Goal: Transaction & Acquisition: Purchase product/service

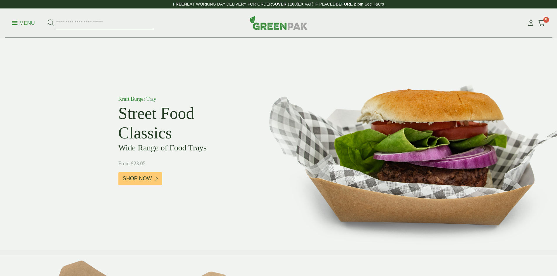
click at [65, 23] on input "search" at bounding box center [105, 23] width 98 height 12
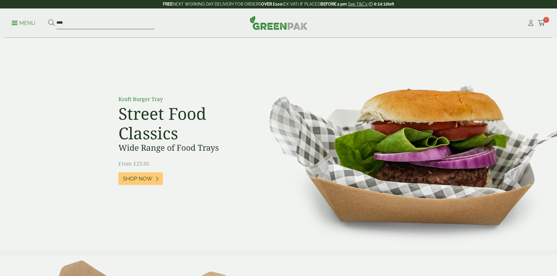
type input "****"
click at [48, 19] on button at bounding box center [51, 23] width 6 height 8
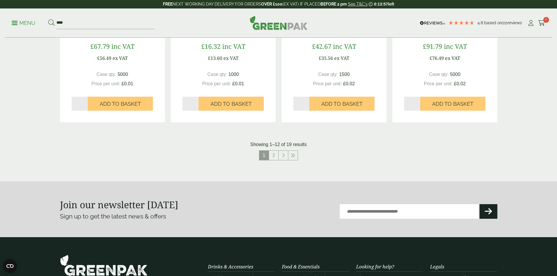
scroll to position [585, 0]
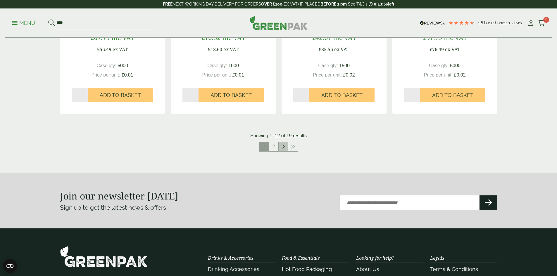
click at [281, 147] on link at bounding box center [283, 146] width 9 height 9
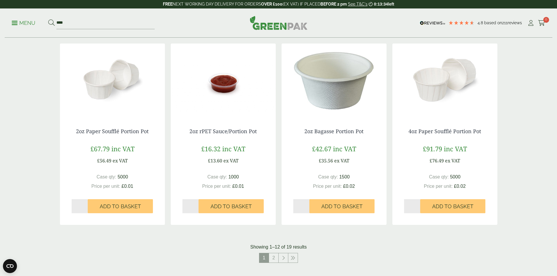
scroll to position [510, 0]
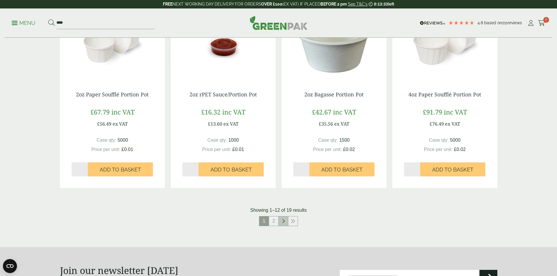
click at [282, 222] on icon at bounding box center [283, 221] width 3 height 5
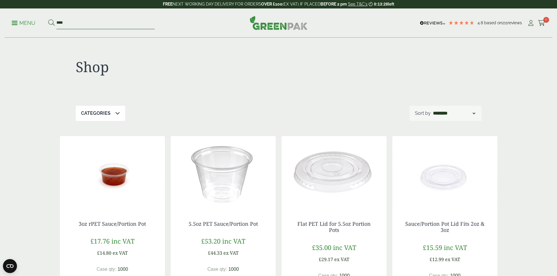
click at [80, 24] on input "****" at bounding box center [105, 23] width 98 height 12
type input "*"
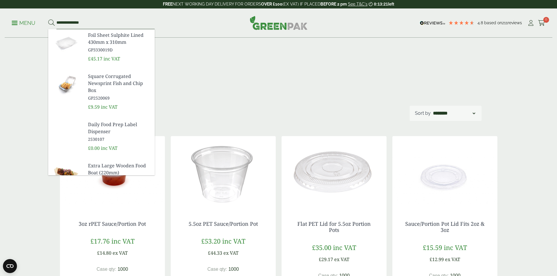
type input "**********"
click at [48, 19] on button at bounding box center [51, 23] width 6 height 8
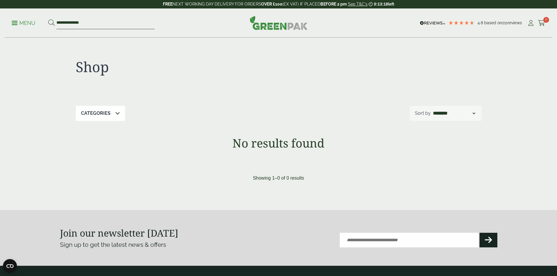
click at [97, 22] on input "**********" at bounding box center [105, 23] width 98 height 12
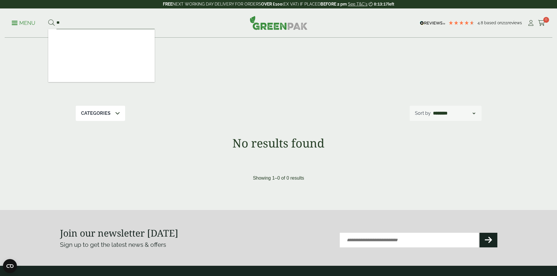
type input "*"
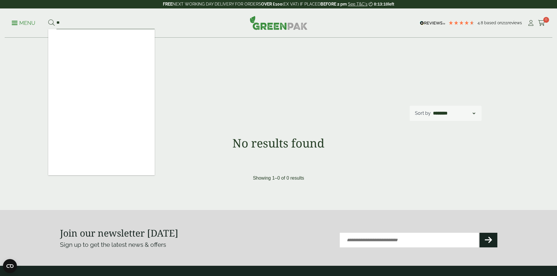
type input "*"
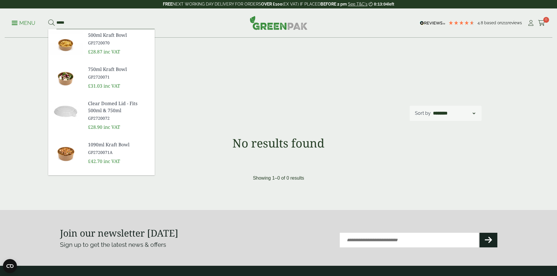
type input "*****"
click at [48, 19] on button at bounding box center [51, 23] width 6 height 8
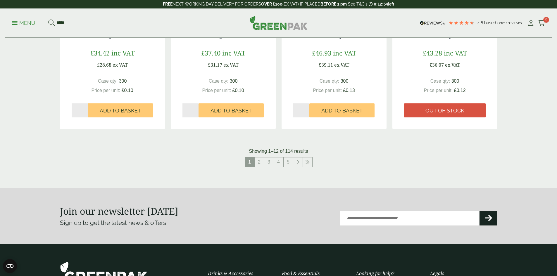
scroll to position [585, 0]
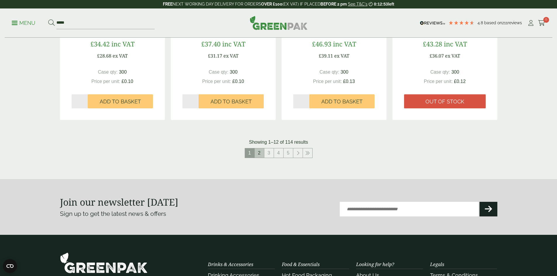
click at [259, 156] on link "2" at bounding box center [259, 152] width 9 height 9
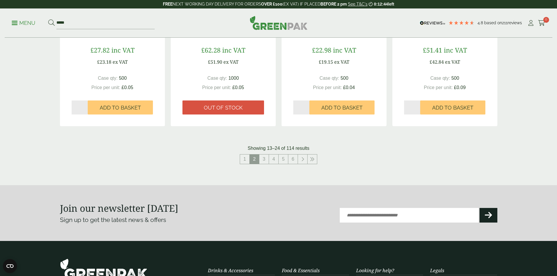
scroll to position [585, 0]
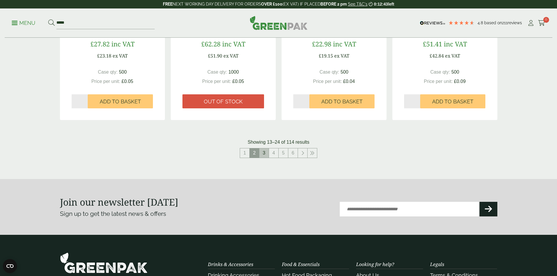
click at [266, 156] on link "3" at bounding box center [263, 152] width 9 height 9
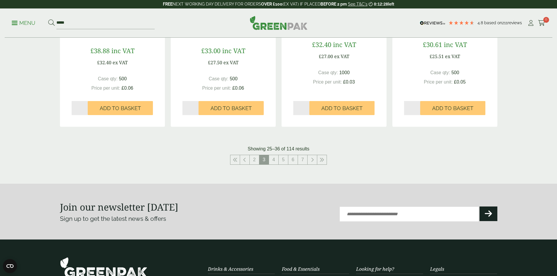
scroll to position [585, 0]
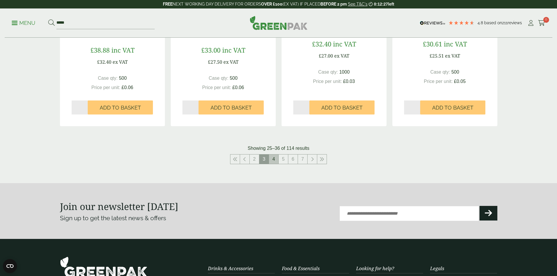
click at [273, 158] on link "4" at bounding box center [273, 159] width 9 height 9
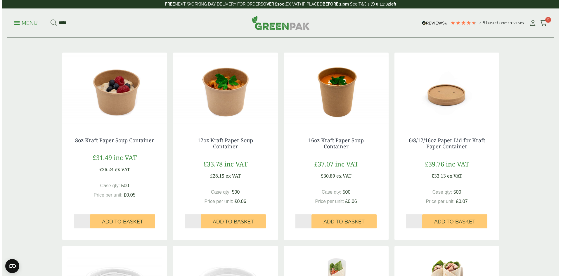
scroll to position [88, 0]
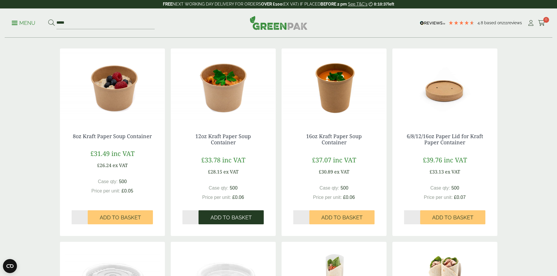
click at [236, 216] on span "Add to Basket" at bounding box center [230, 218] width 41 height 6
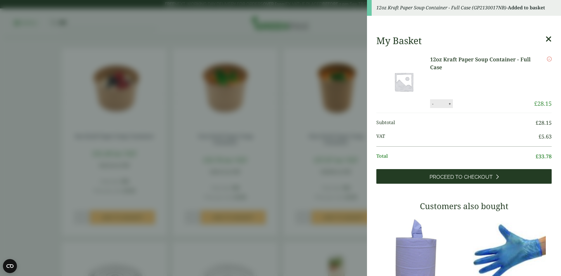
scroll to position [0, 0]
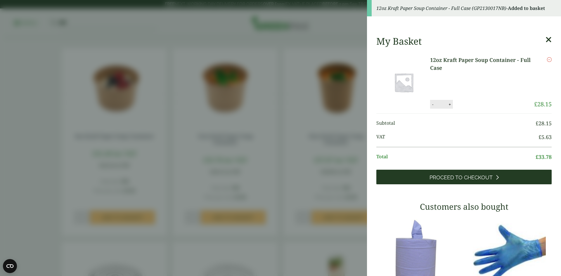
click at [469, 176] on span "Proceed to Checkout" at bounding box center [461, 177] width 63 height 6
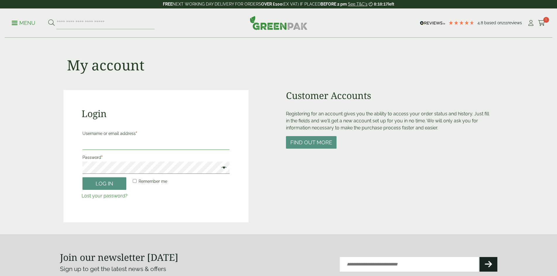
type input "**********"
click at [131, 146] on input "**********" at bounding box center [156, 144] width 148 height 12
click at [107, 183] on button "Log in" at bounding box center [104, 183] width 44 height 13
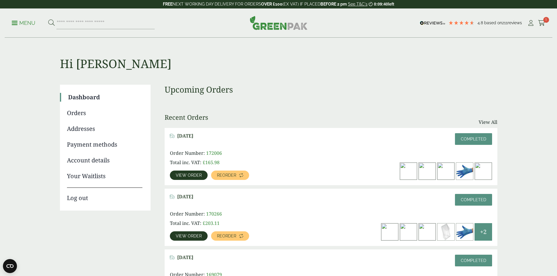
click at [81, 113] on link "Orders" at bounding box center [104, 113] width 75 height 9
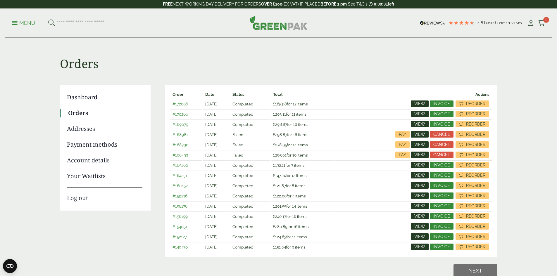
click at [61, 22] on input "search" at bounding box center [105, 23] width 98 height 12
click at [24, 22] on p "Menu" at bounding box center [24, 23] width 24 height 7
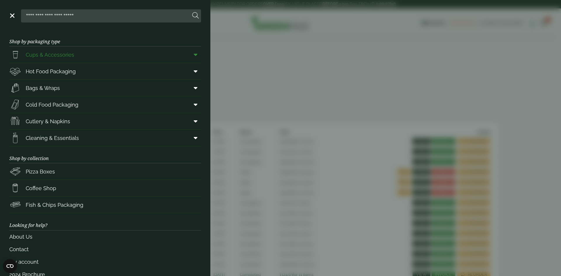
click at [56, 57] on span "Cups & Accessories" at bounding box center [50, 55] width 49 height 8
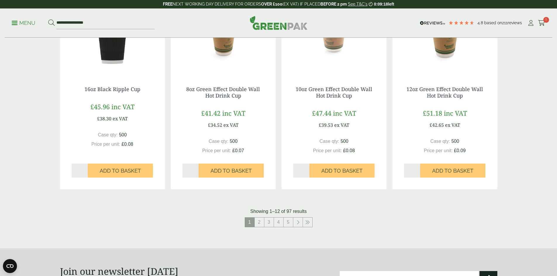
scroll to position [585, 0]
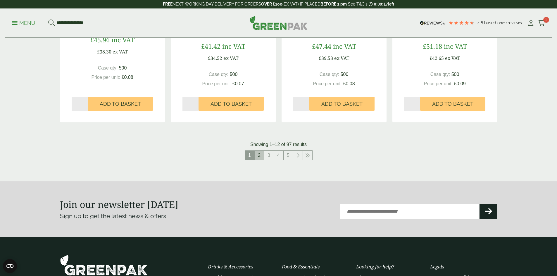
click at [262, 157] on link "2" at bounding box center [259, 155] width 9 height 9
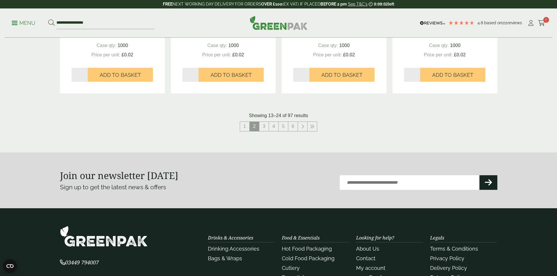
scroll to position [614, 0]
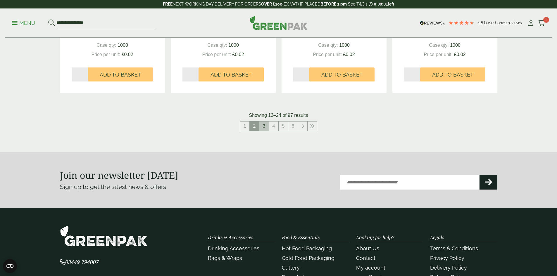
click at [268, 129] on link "3" at bounding box center [263, 126] width 9 height 9
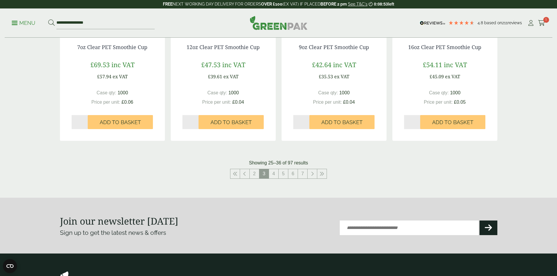
scroll to position [643, 0]
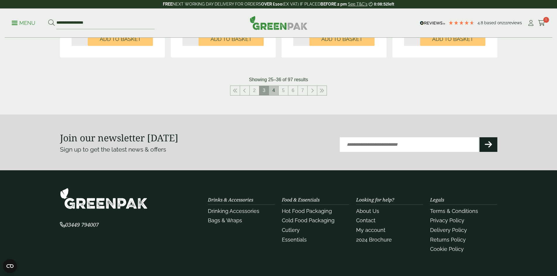
click at [276, 88] on link "4" at bounding box center [273, 90] width 9 height 9
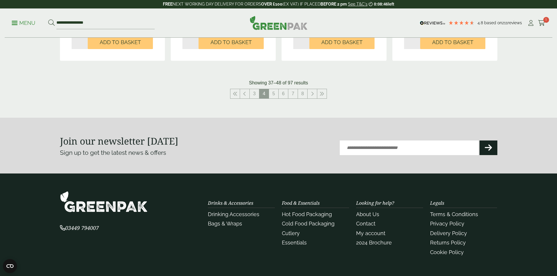
scroll to position [672, 0]
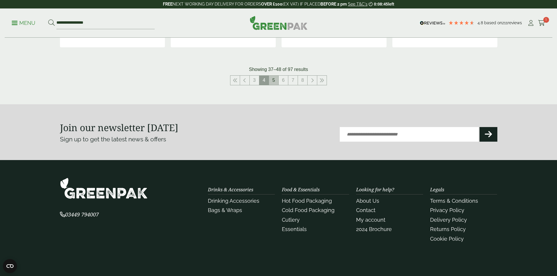
click at [272, 82] on link "5" at bounding box center [273, 80] width 9 height 9
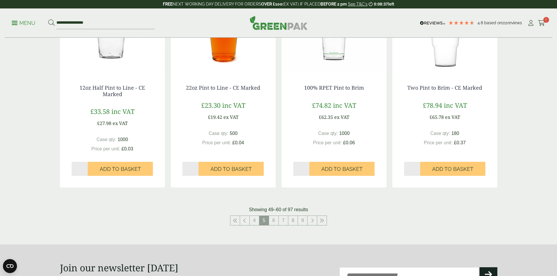
scroll to position [585, 0]
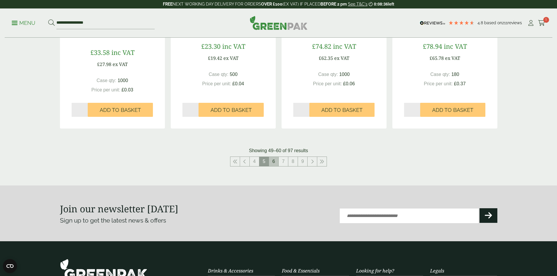
click at [275, 162] on link "6" at bounding box center [273, 161] width 9 height 9
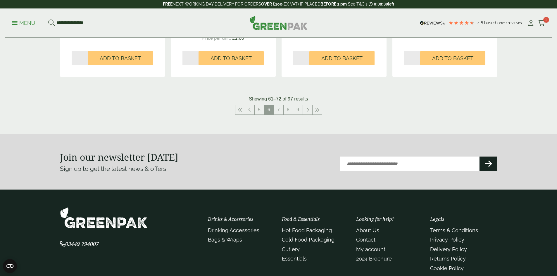
scroll to position [643, 0]
click at [280, 111] on link "7" at bounding box center [278, 109] width 9 height 9
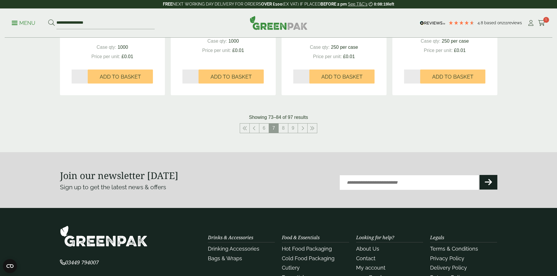
scroll to position [672, 0]
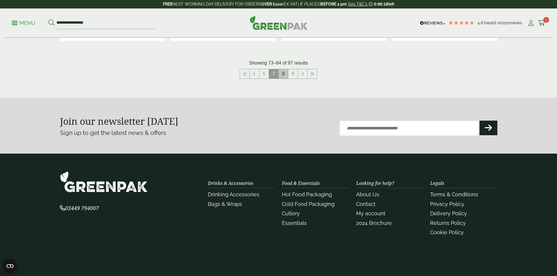
click at [286, 75] on link "8" at bounding box center [283, 73] width 9 height 9
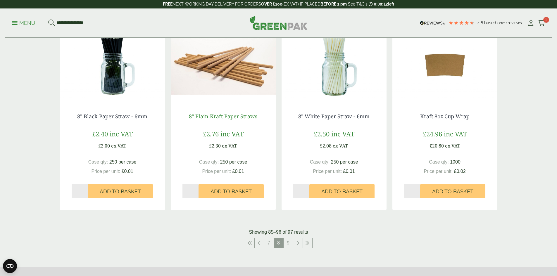
scroll to position [585, 0]
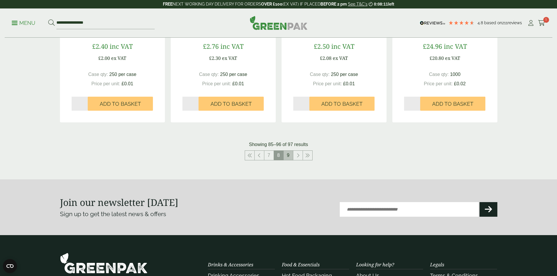
click at [288, 154] on link "9" at bounding box center [288, 155] width 9 height 9
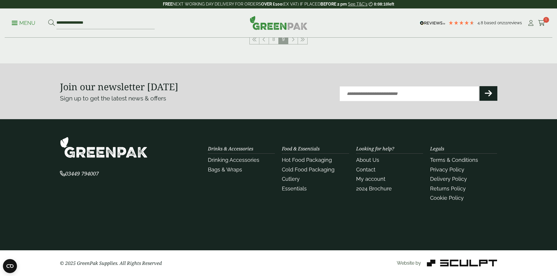
scroll to position [313, 0]
click at [288, 154] on div "Food & Essentials Hot Food Packaging Cold Food Packaging Cutlery Essentials" at bounding box center [315, 169] width 67 height 46
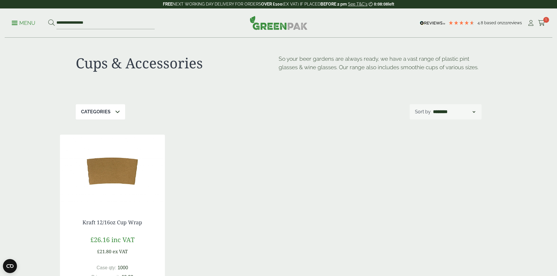
scroll to position [0, 0]
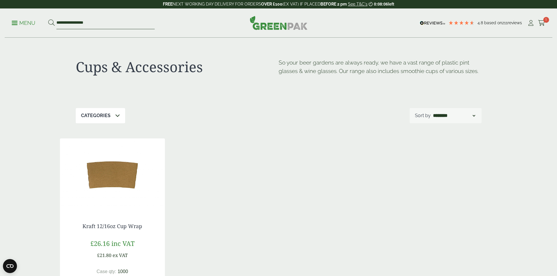
click at [111, 19] on input "**********" at bounding box center [105, 23] width 98 height 12
type input "**********"
click at [48, 19] on button at bounding box center [51, 23] width 6 height 8
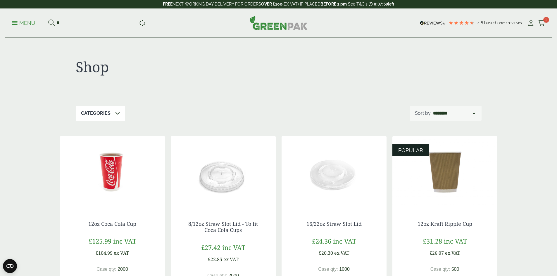
type input "*"
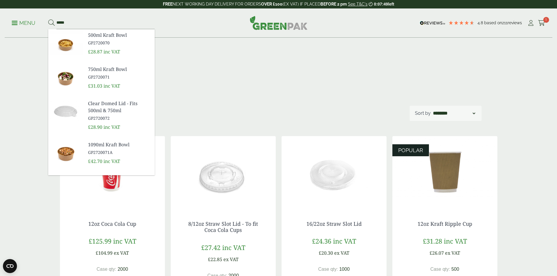
click at [81, 20] on input "*****" at bounding box center [105, 23] width 98 height 12
type input "*********"
click at [48, 19] on button at bounding box center [51, 23] width 6 height 8
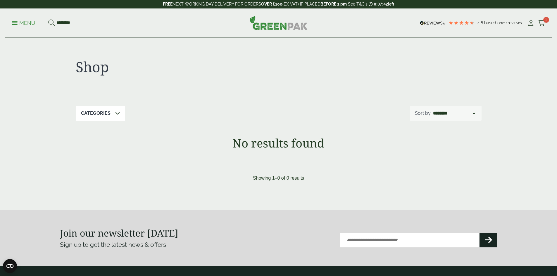
click at [111, 111] on div "Categories" at bounding box center [100, 113] width 49 height 15
click at [109, 114] on p "Categories" at bounding box center [96, 113] width 30 height 7
click at [79, 24] on input "*********" at bounding box center [105, 23] width 98 height 12
type input "*****"
click at [48, 19] on button at bounding box center [51, 23] width 6 height 8
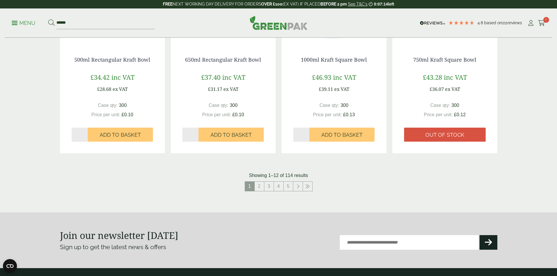
scroll to position [585, 0]
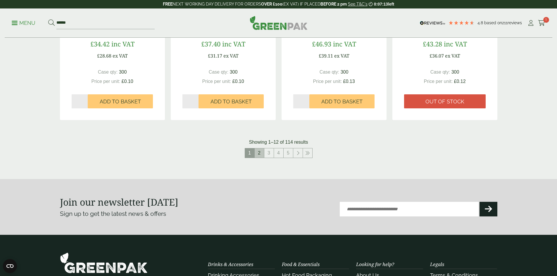
click at [258, 155] on link "2" at bounding box center [259, 152] width 9 height 9
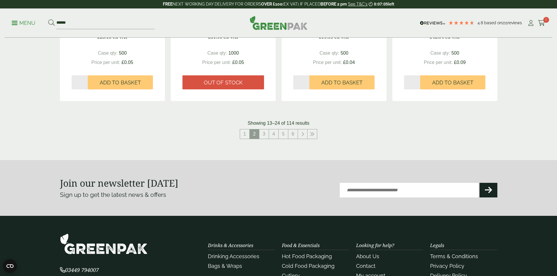
scroll to position [614, 0]
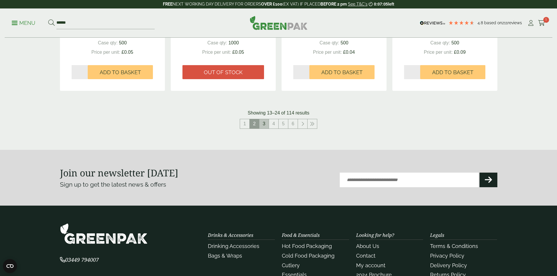
click at [266, 124] on link "3" at bounding box center [263, 123] width 9 height 9
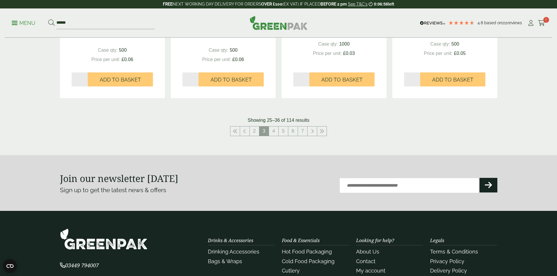
scroll to position [614, 0]
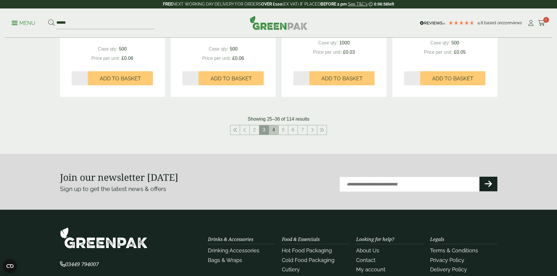
click at [275, 132] on link "4" at bounding box center [273, 129] width 9 height 9
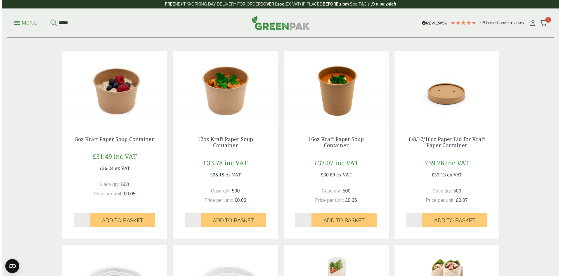
scroll to position [88, 0]
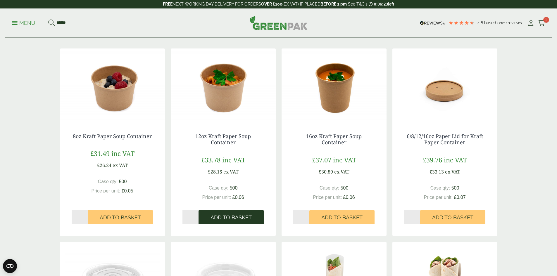
click at [226, 219] on span "Add to Basket" at bounding box center [230, 218] width 41 height 6
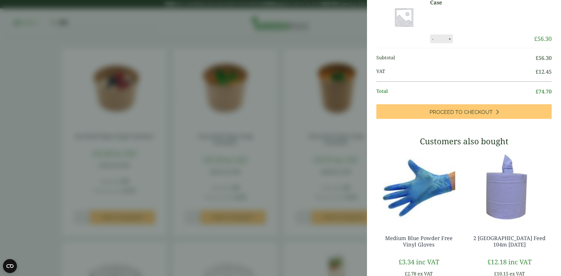
scroll to position [13, 0]
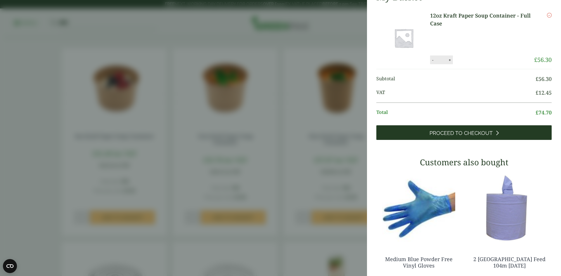
click at [446, 129] on link "Proceed to Checkout" at bounding box center [463, 132] width 175 height 15
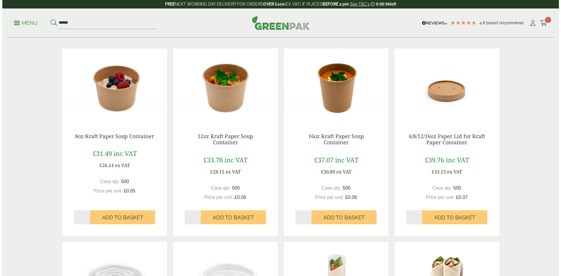
scroll to position [117, 0]
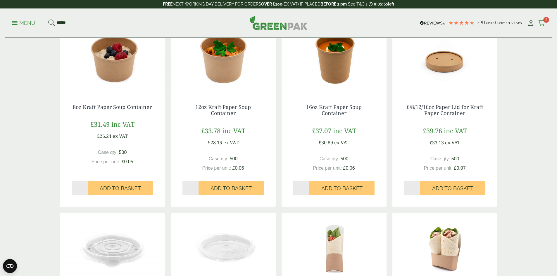
click at [543, 22] on span "2" at bounding box center [546, 20] width 6 height 6
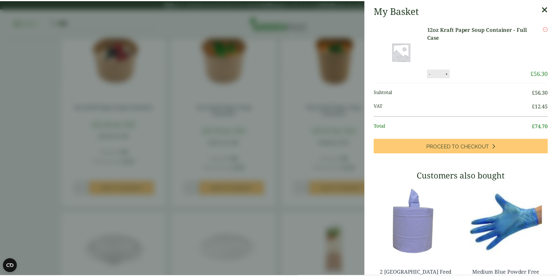
scroll to position [614, 0]
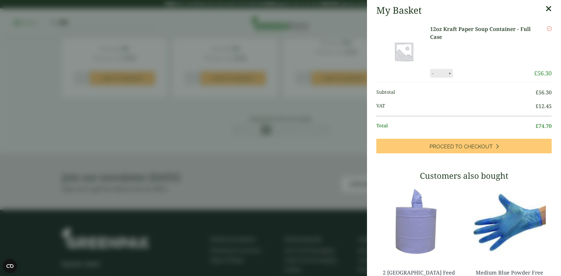
click at [546, 7] on icon at bounding box center [549, 9] width 6 height 8
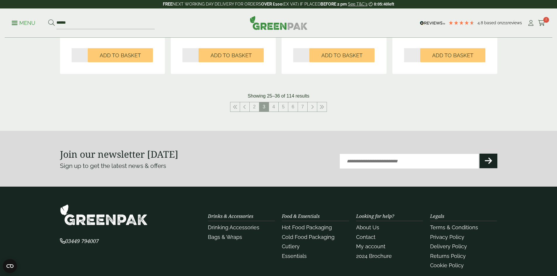
scroll to position [643, 0]
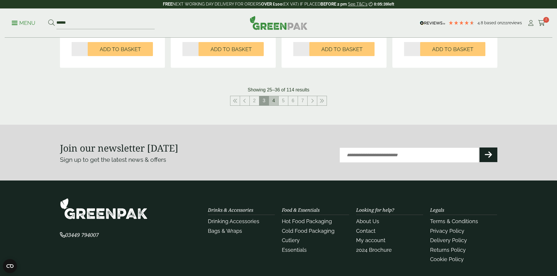
click at [275, 101] on link "4" at bounding box center [273, 100] width 9 height 9
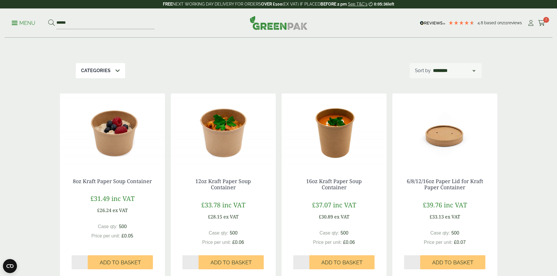
scroll to position [29, 0]
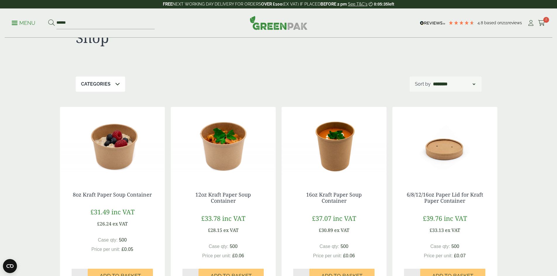
click at [222, 145] on img at bounding box center [223, 143] width 105 height 73
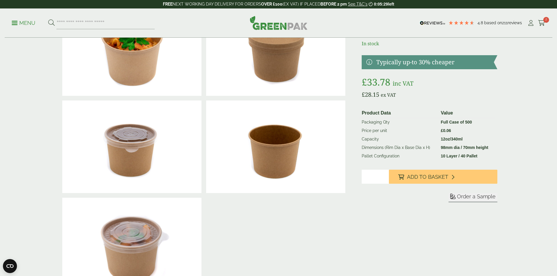
scroll to position [58, 0]
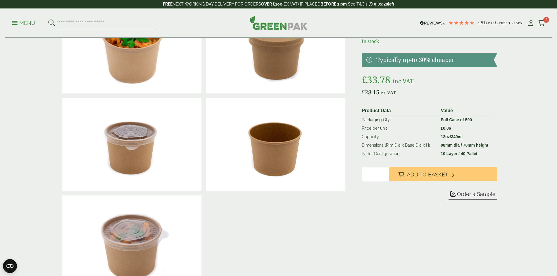
click at [473, 194] on span "Order a Sample" at bounding box center [476, 194] width 39 height 6
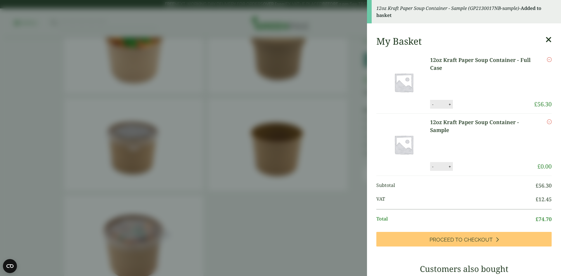
click at [432, 105] on button "-" at bounding box center [433, 104] width 5 height 5
click at [433, 105] on button "-" at bounding box center [433, 104] width 5 height 5
click at [475, 103] on button "Update" at bounding box center [468, 104] width 29 height 9
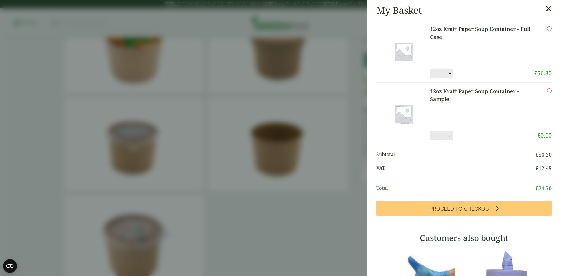
click at [219, 178] on aside "My Basket 12oz Kraft Paper Soup Container - Full Case 12oz Kraft Paper Soup Con…" at bounding box center [280, 138] width 561 height 276
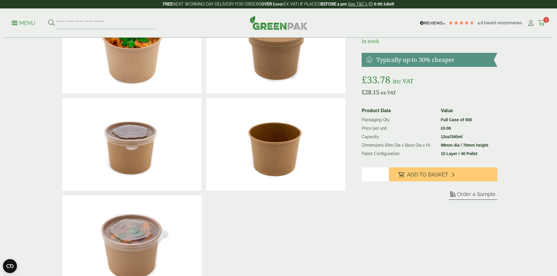
click at [540, 23] on icon at bounding box center [541, 23] width 7 height 6
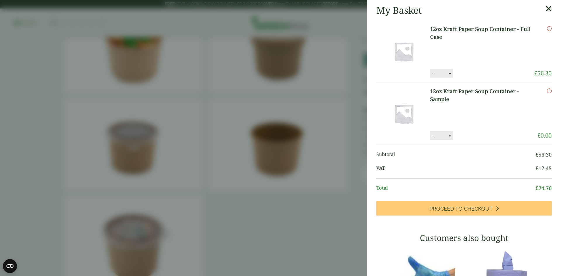
click at [435, 75] on button "-" at bounding box center [433, 73] width 5 height 5
click at [435, 75] on input "*" at bounding box center [441, 73] width 12 height 12
click at [432, 75] on button "-" at bounding box center [433, 73] width 5 height 5
click at [474, 75] on button "Update" at bounding box center [468, 73] width 29 height 9
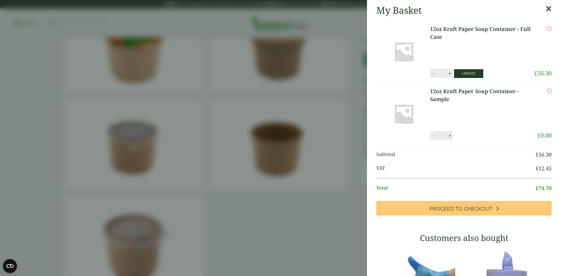
type input "*"
click at [547, 29] on icon "Remove this item" at bounding box center [549, 28] width 5 height 5
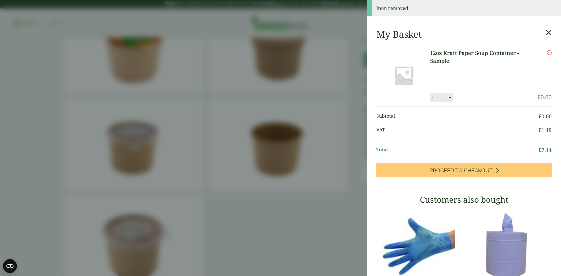
click at [546, 33] on icon at bounding box center [549, 33] width 6 height 8
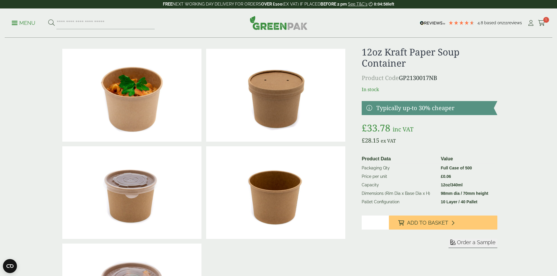
scroll to position [0, 0]
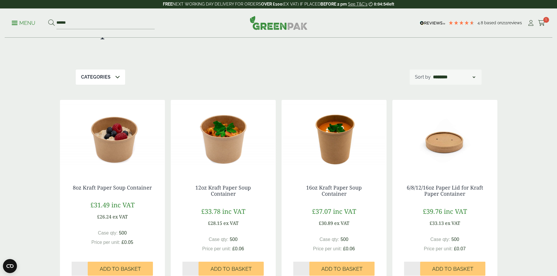
scroll to position [58, 0]
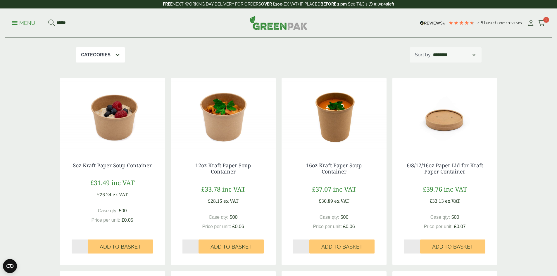
click at [115, 125] on img at bounding box center [112, 114] width 105 height 73
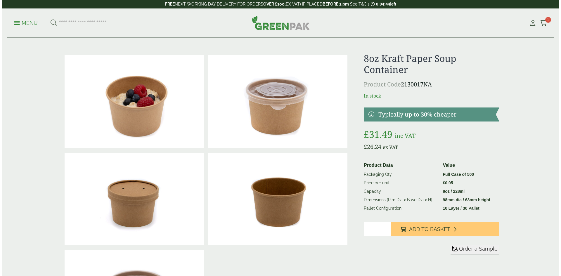
scroll to position [29, 0]
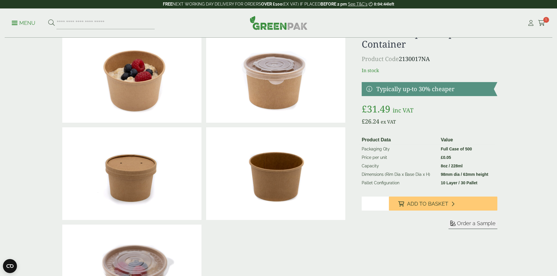
click at [466, 223] on span "Order a Sample" at bounding box center [476, 223] width 39 height 6
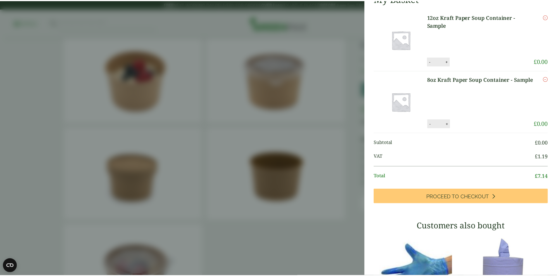
scroll to position [0, 0]
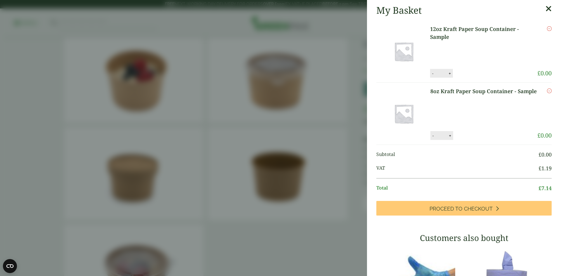
click at [546, 9] on icon at bounding box center [549, 9] width 6 height 8
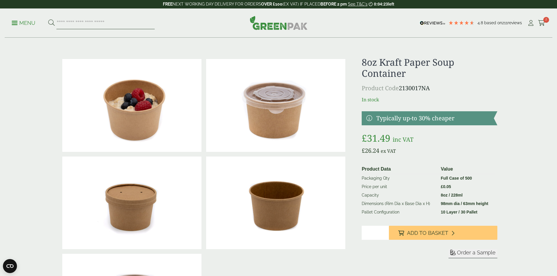
click at [68, 18] on input "search" at bounding box center [105, 23] width 98 height 12
type input "**********"
click at [48, 19] on button at bounding box center [51, 23] width 6 height 8
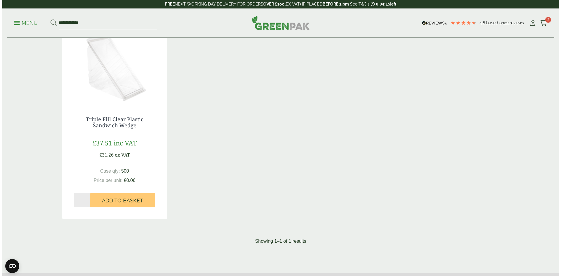
scroll to position [117, 0]
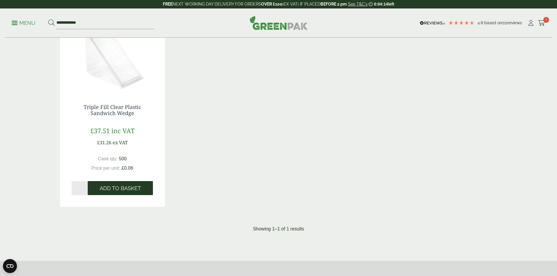
click at [122, 191] on span "Add to Basket" at bounding box center [120, 188] width 41 height 6
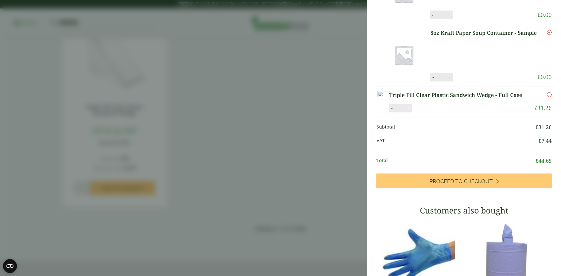
scroll to position [0, 0]
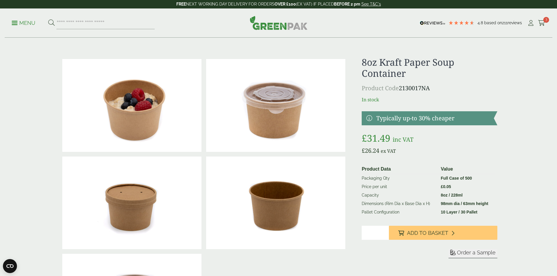
click at [18, 23] on span at bounding box center [15, 23] width 6 height 1
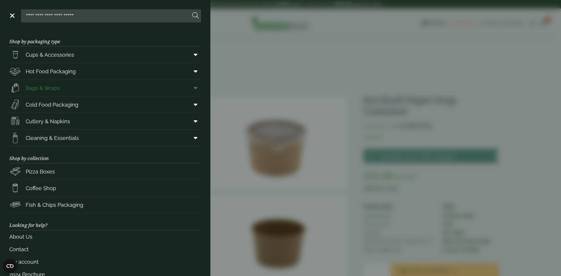
click at [58, 85] on span "Bags & Wraps" at bounding box center [43, 88] width 34 height 8
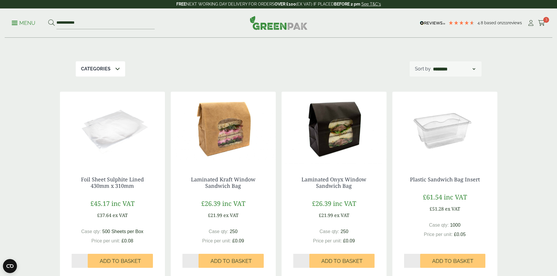
scroll to position [58, 0]
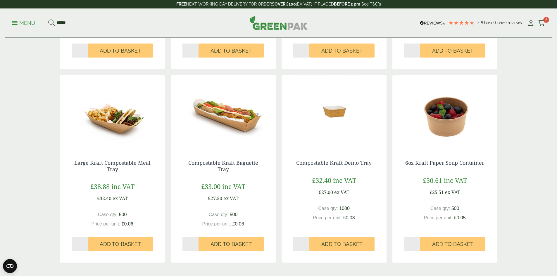
scroll to position [409, 0]
